Goal: Find contact information: Find contact information

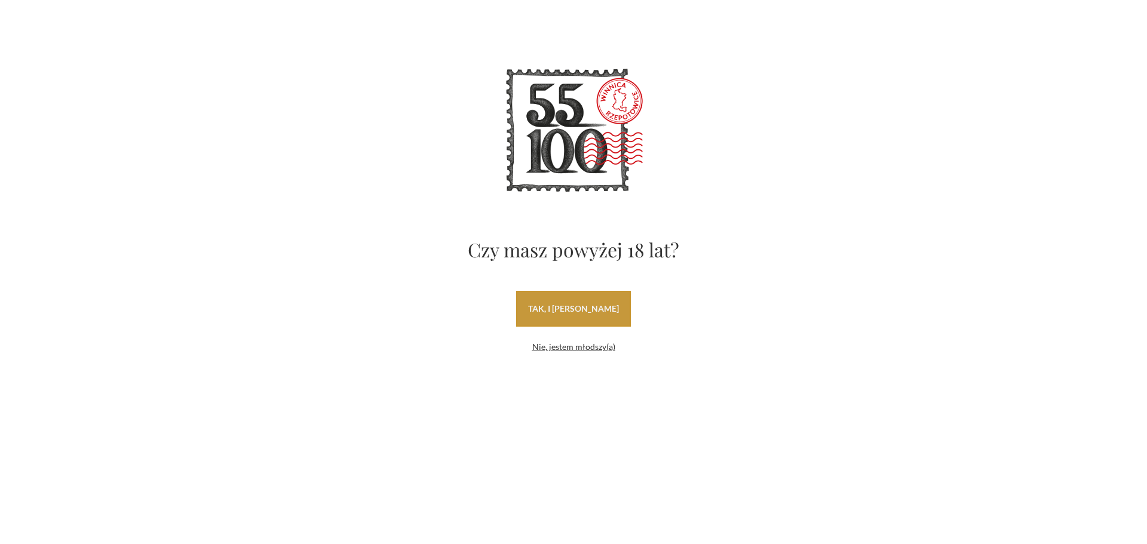
click at [601, 304] on link "tak, i [PERSON_NAME]" at bounding box center [573, 309] width 115 height 36
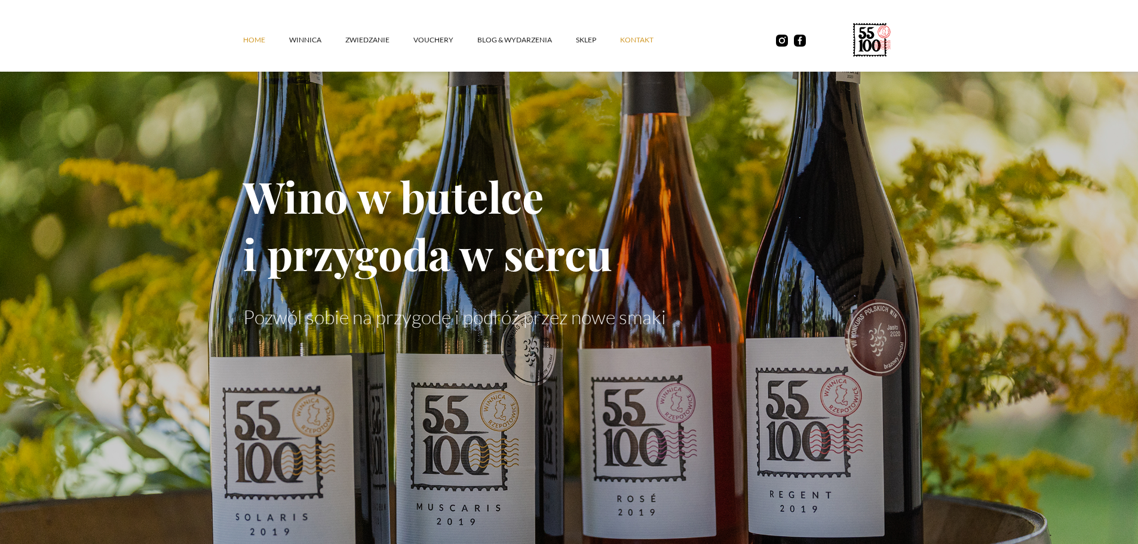
click at [647, 41] on link "kontakt" at bounding box center [648, 40] width 57 height 36
